Goal: Check status: Check status

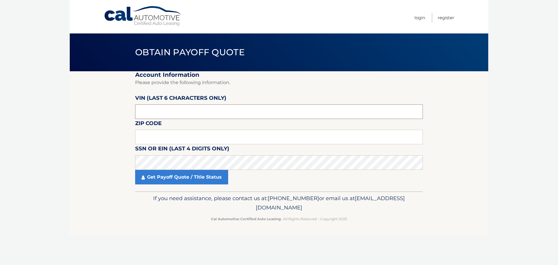
click at [172, 113] on input "text" at bounding box center [279, 111] width 288 height 15
type input "207213"
click at [135, 137] on input "text" at bounding box center [279, 137] width 288 height 15
type input "15215"
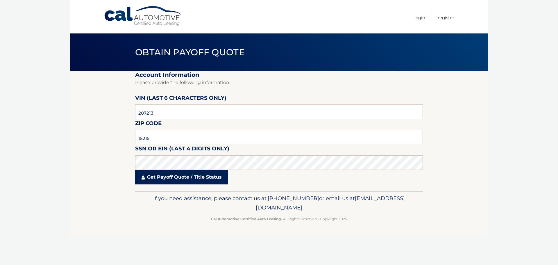
click at [156, 182] on link "Get Payoff Quote / Title Status" at bounding box center [181, 177] width 93 height 15
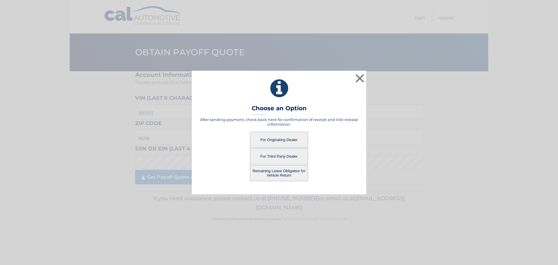
click at [281, 137] on button "For Originating Dealer" at bounding box center [279, 140] width 58 height 16
click at [287, 140] on button "For Originating Dealer" at bounding box center [279, 140] width 58 height 16
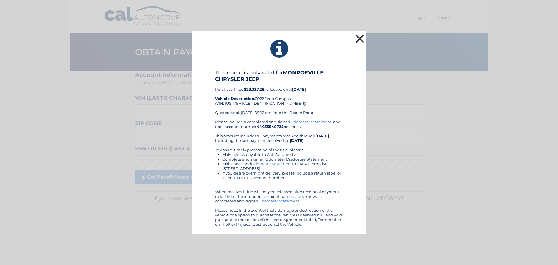
click at [358, 40] on button "×" at bounding box center [360, 39] width 12 height 12
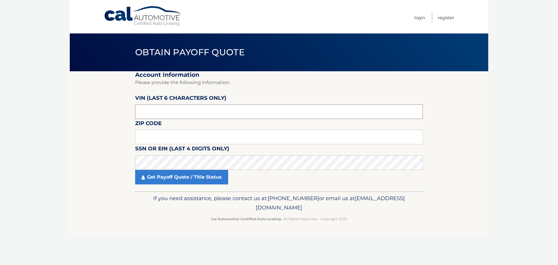
click at [239, 111] on input "text" at bounding box center [279, 111] width 288 height 15
type input "207213"
click at [147, 140] on input "text" at bounding box center [279, 137] width 288 height 15
type input "15215"
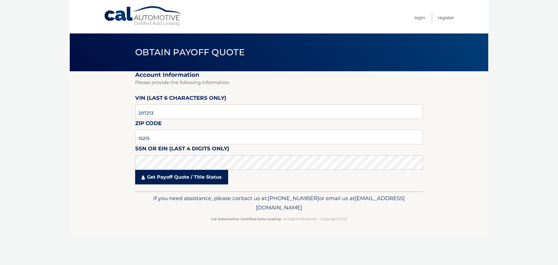
click at [169, 180] on link "Get Payoff Quote / Title Status" at bounding box center [181, 177] width 93 height 15
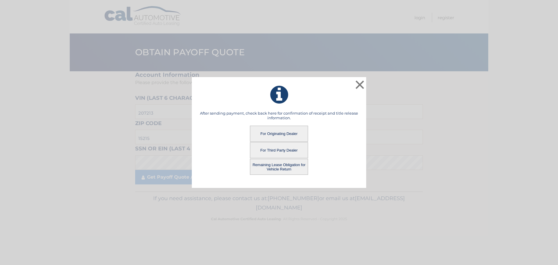
click at [276, 168] on button "Remaining Lease Obligation for Vehicle Return" at bounding box center [279, 167] width 58 height 16
click at [284, 165] on button "Remaining Lease Obligation for Vehicle Return" at bounding box center [279, 167] width 58 height 16
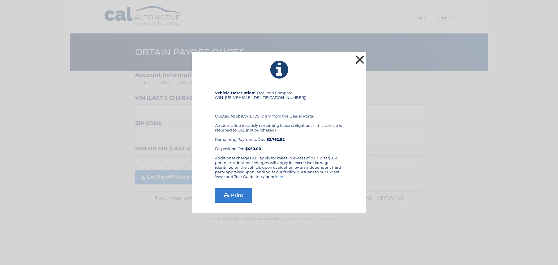
drag, startPoint x: 361, startPoint y: 58, endPoint x: 222, endPoint y: 30, distance: 142.1
click at [361, 58] on button "×" at bounding box center [360, 60] width 12 height 12
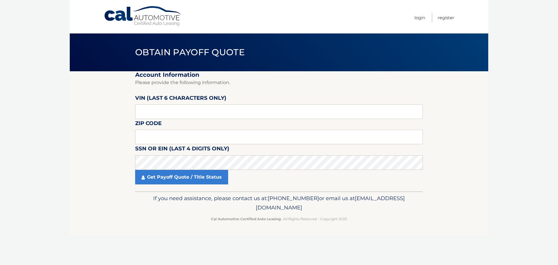
click at [114, 12] on link "Cal Automotive" at bounding box center [143, 16] width 78 height 21
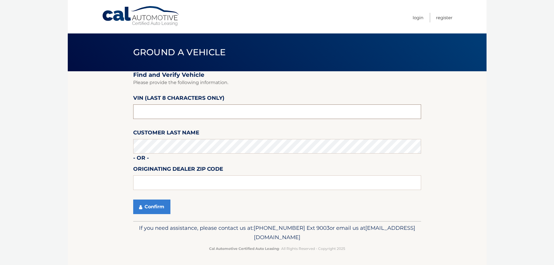
click at [170, 116] on input "text" at bounding box center [277, 111] width 288 height 15
click at [120, 17] on link "Cal Automotive" at bounding box center [141, 16] width 78 height 21
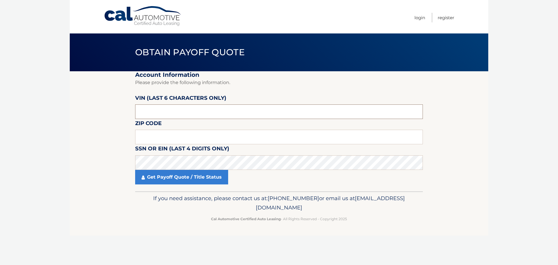
click at [184, 116] on input "text" at bounding box center [279, 111] width 288 height 15
type input "207213"
click at [176, 132] on input "text" at bounding box center [279, 137] width 288 height 15
click at [193, 138] on input "text" at bounding box center [279, 137] width 288 height 15
type input "15215"
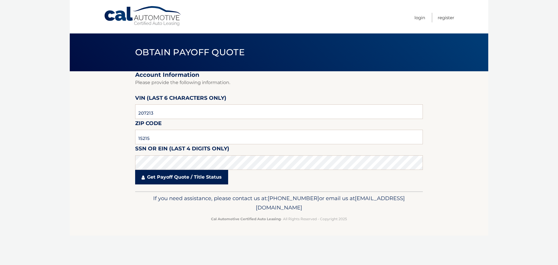
click at [160, 174] on link "Get Payoff Quote / Title Status" at bounding box center [181, 177] width 93 height 15
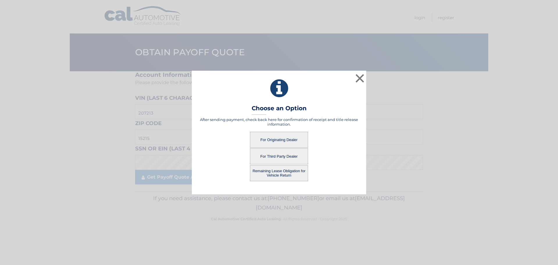
click at [274, 177] on button "Remaining Lease Obligation for Vehicle Return" at bounding box center [279, 173] width 58 height 16
click at [275, 170] on button "Remaining Lease Obligation for Vehicle Return" at bounding box center [279, 173] width 58 height 16
